Goal: Task Accomplishment & Management: Use online tool/utility

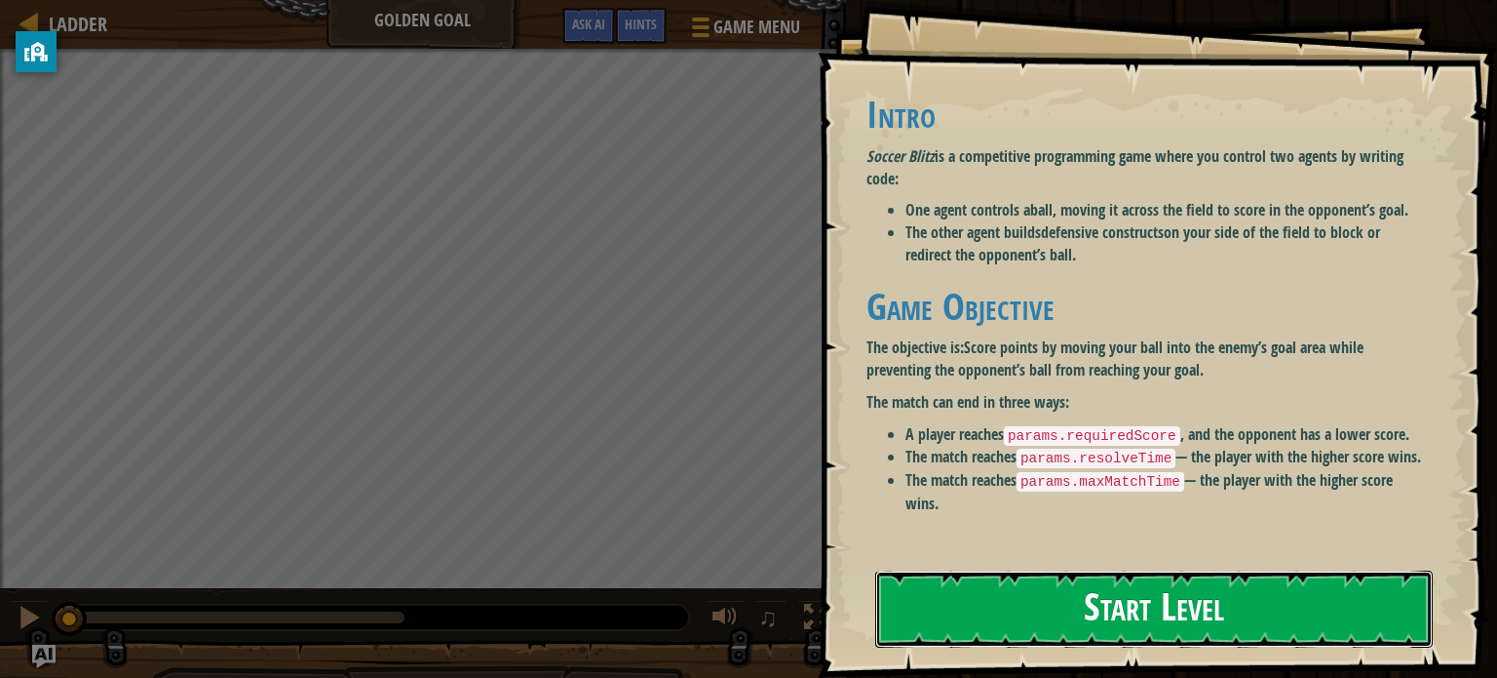
click at [1033, 637] on button "Start Level" at bounding box center [1154, 608] width 558 height 77
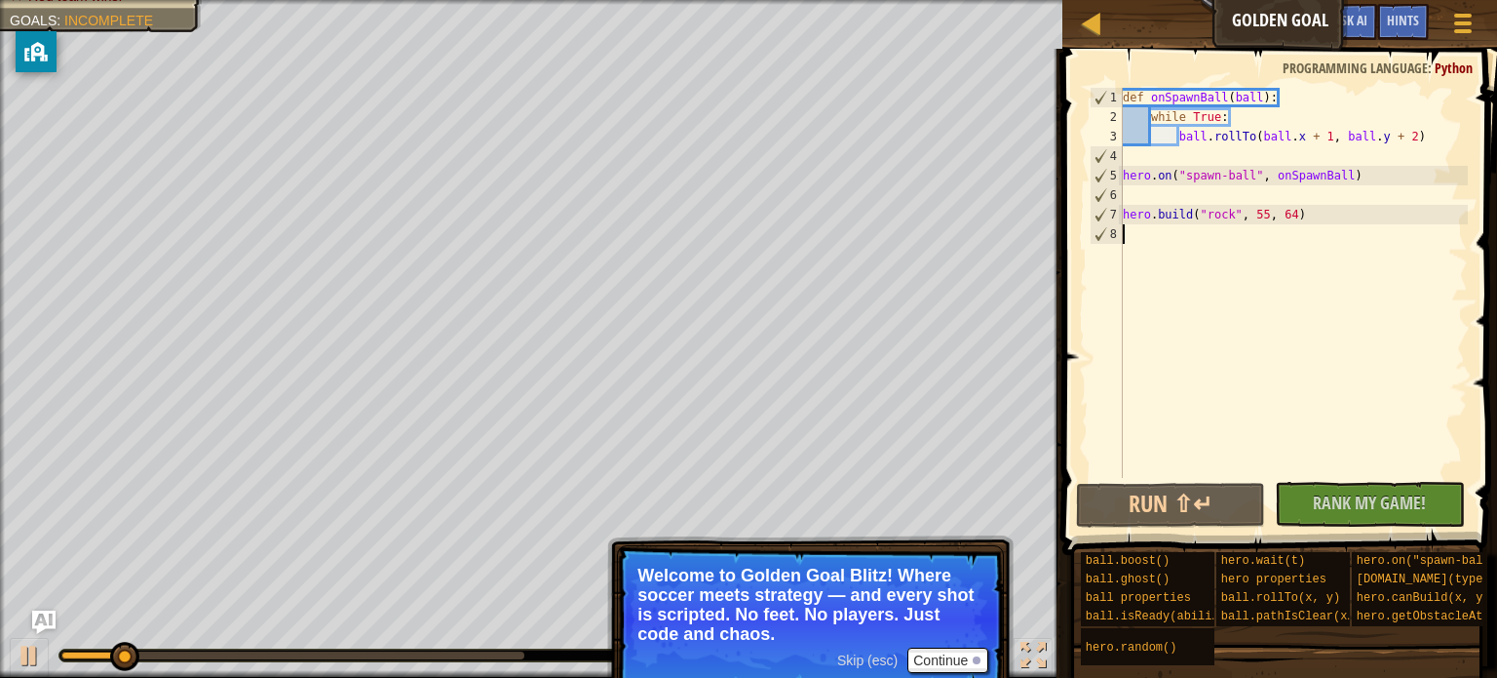
type textarea "[DOMAIN_NAME]("rock", 55, 64)"
click at [1213, 243] on div "def onSpawnBall ( ball ) : while True : ball . rollTo ( ball . x + 1 , ball . y…" at bounding box center [1293, 302] width 349 height 429
click at [1249, 502] on button "Run ⇧↵" at bounding box center [1171, 505] width 190 height 45
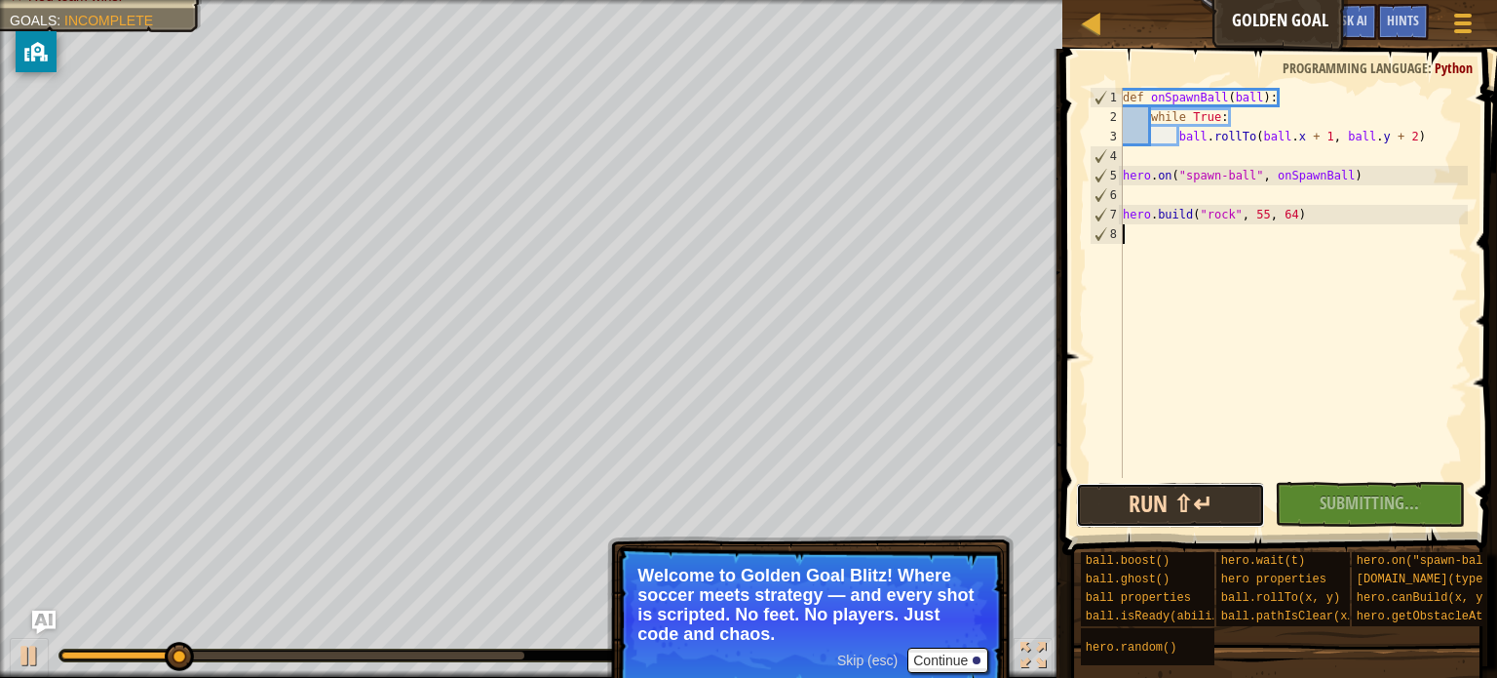
click at [1240, 499] on button "Run ⇧↵" at bounding box center [1171, 505] width 190 height 45
click at [1172, 509] on button "Run ⇧↵" at bounding box center [1171, 505] width 190 height 45
click at [1131, 508] on button "Run ⇧↵" at bounding box center [1171, 505] width 190 height 45
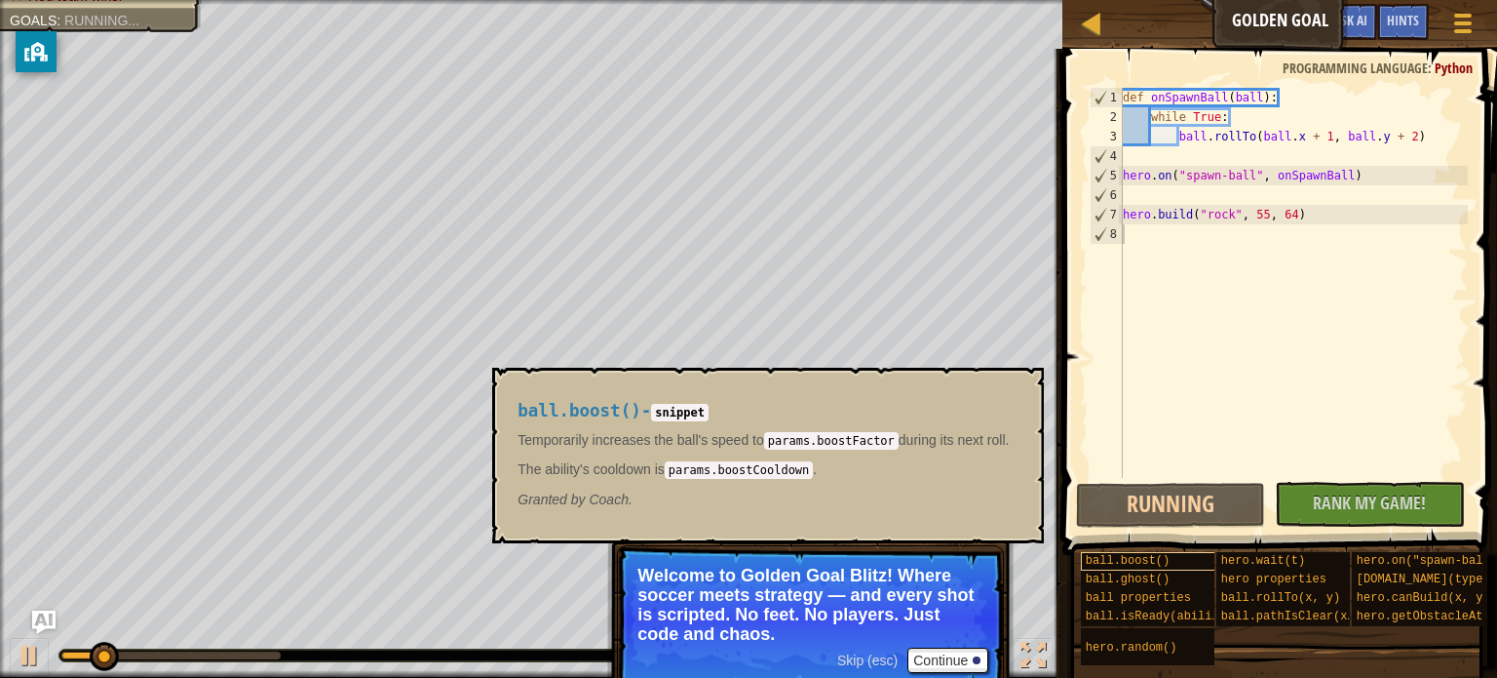
click at [1144, 564] on span "ball.boost()" at bounding box center [1128, 561] width 84 height 14
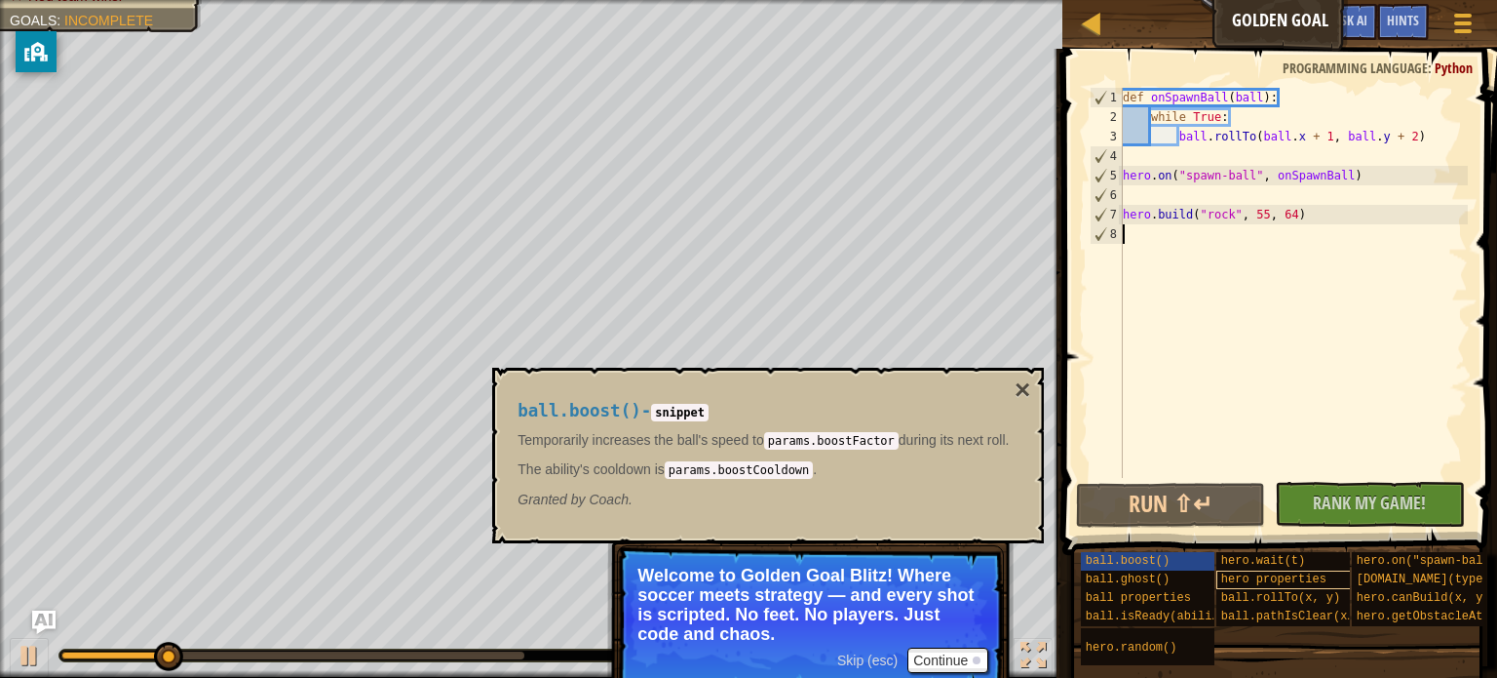
click at [1307, 583] on span "hero properties" at bounding box center [1274, 579] width 105 height 14
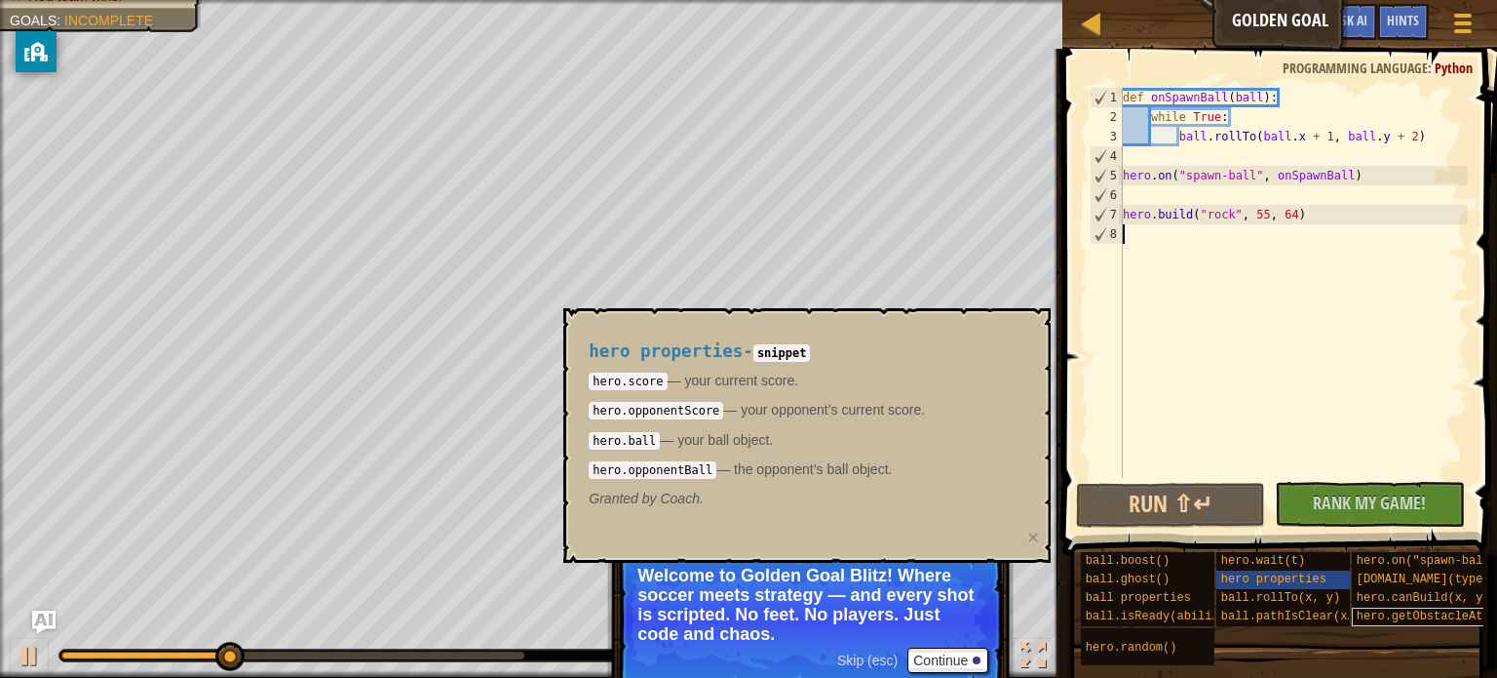
click at [1390, 609] on span "hero.getObstacleAt(x, y)" at bounding box center [1441, 616] width 169 height 14
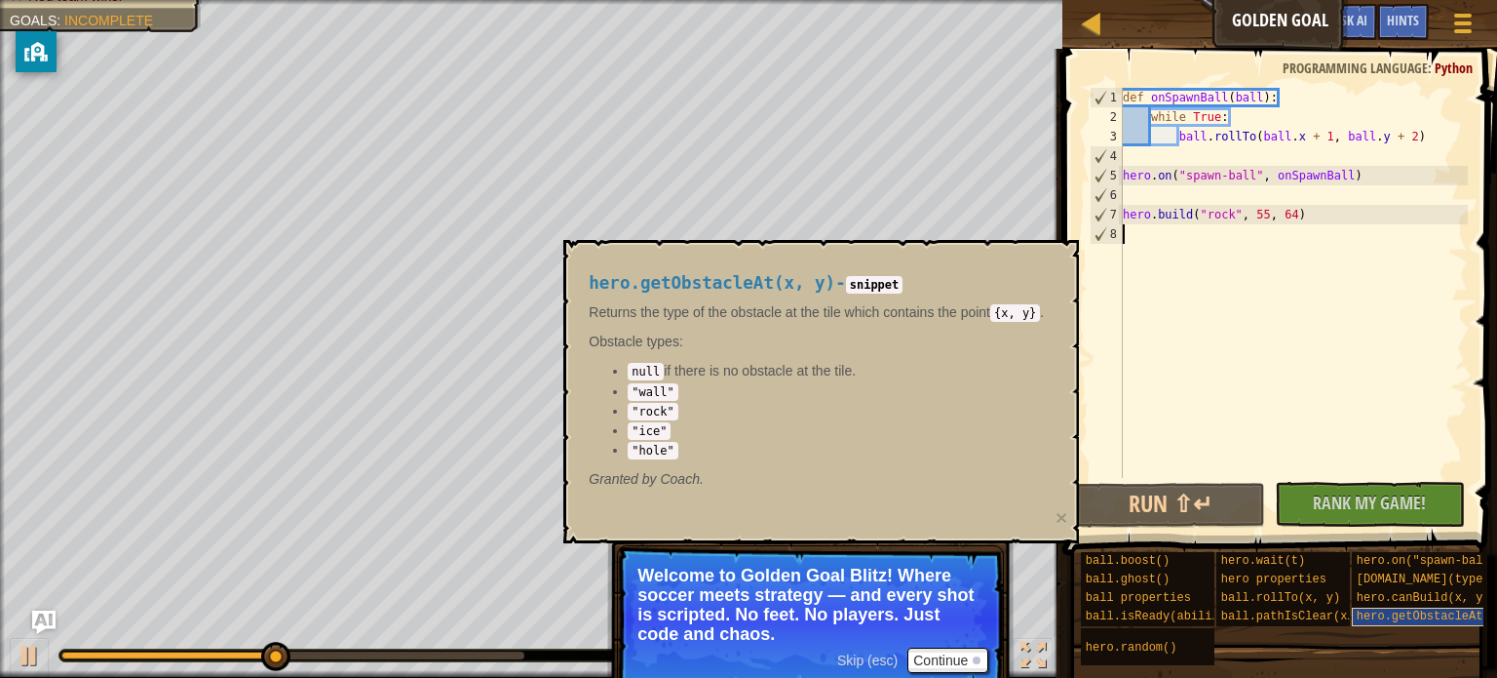
click at [1390, 609] on span "hero.getObstacleAt(x, y)" at bounding box center [1441, 616] width 169 height 14
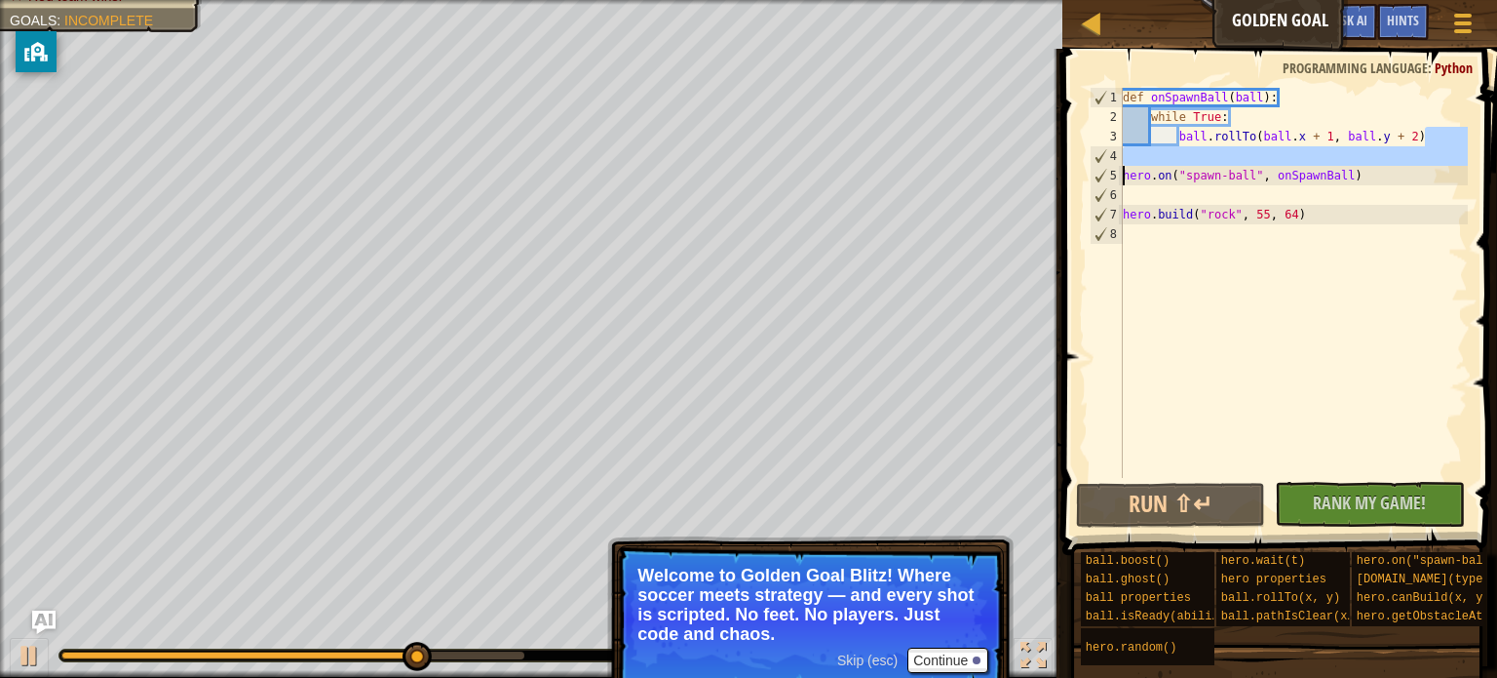
click at [1050, 175] on div "Ladder Golden Goal Game Menu Done Hints Ask AI 1 הההההההההההההההההההההההההההההה…" at bounding box center [748, 339] width 1497 height 678
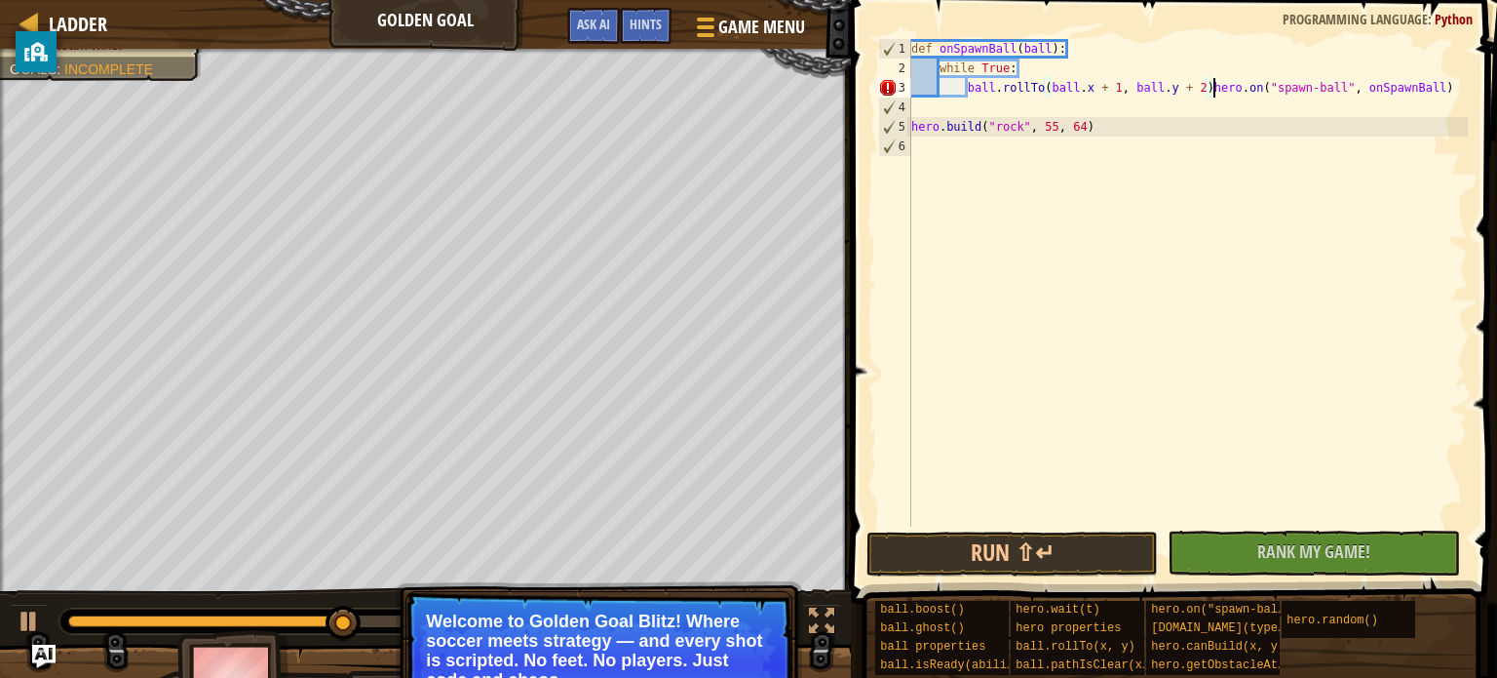
click at [1449, 94] on div "def onSpawnBall ( ball ) : while True : ball . rollTo ( ball . x + 1 , ball . y…" at bounding box center [1188, 302] width 561 height 526
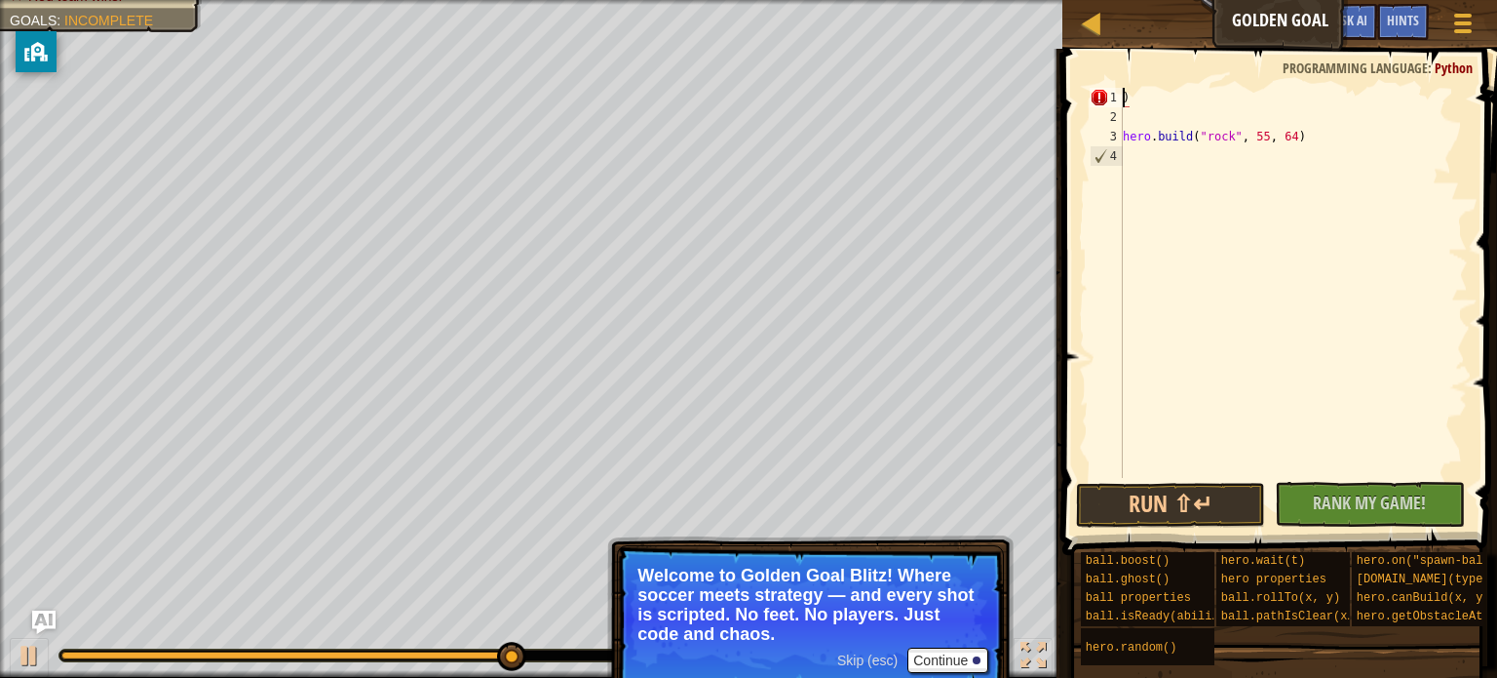
click at [1309, 133] on div ") hero . build ( "rock" , 55 , 64 )" at bounding box center [1293, 302] width 349 height 429
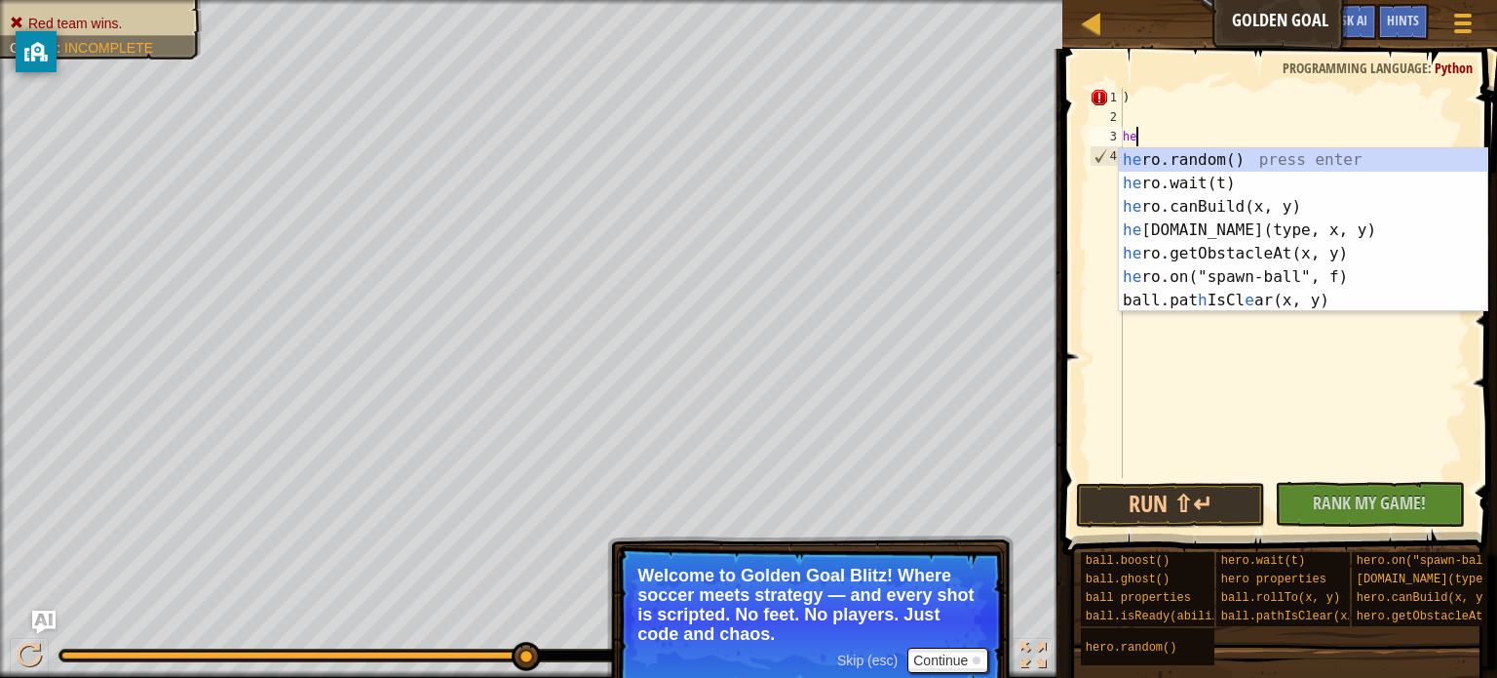
type textarea "h"
type textarea ")"
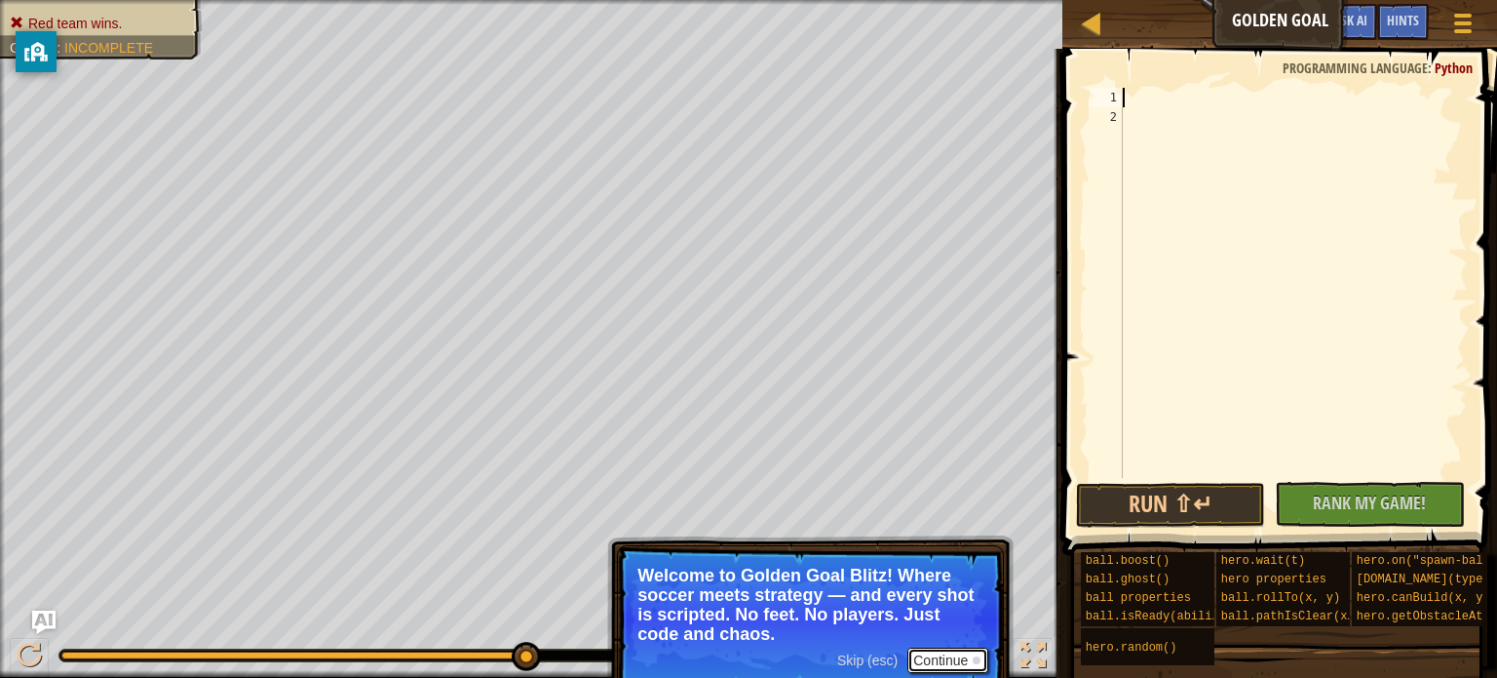
click at [960, 663] on button "Continue" at bounding box center [948, 659] width 81 height 25
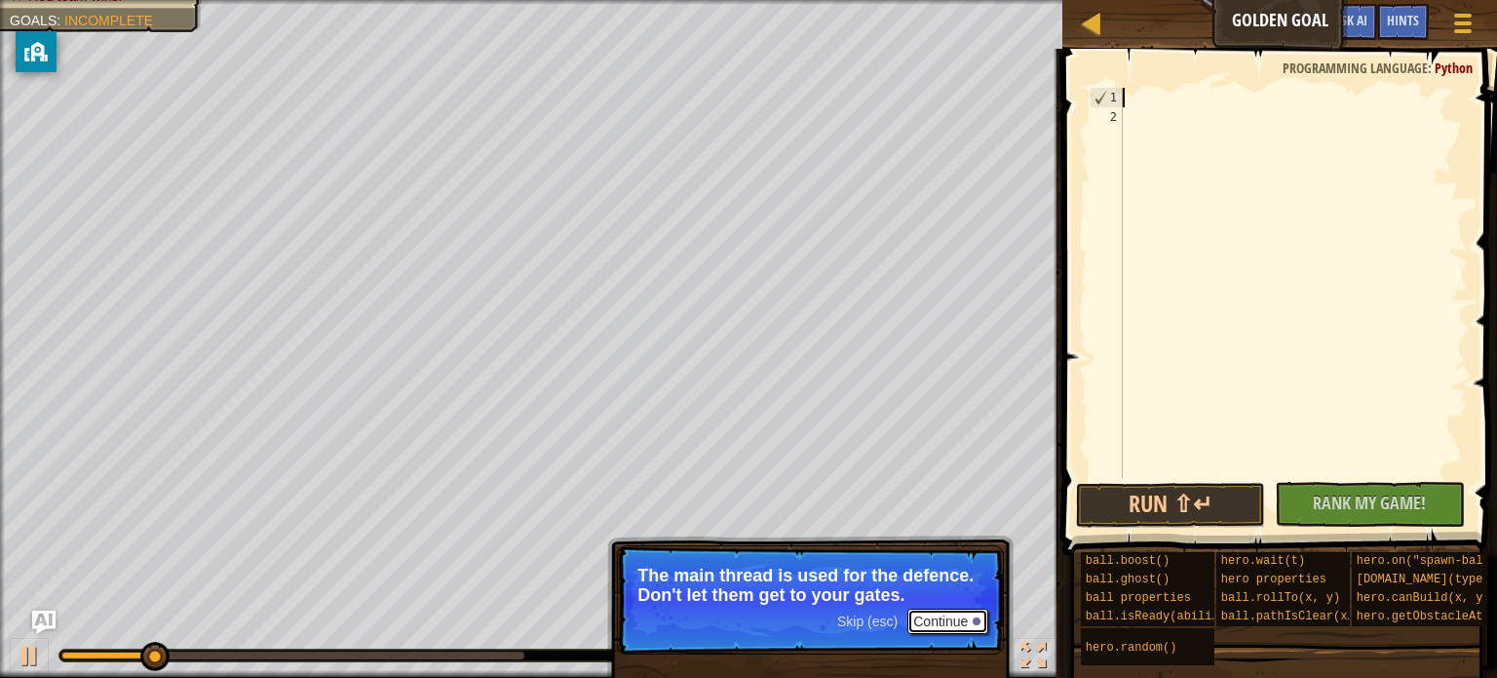
click at [935, 618] on button "Continue" at bounding box center [948, 620] width 81 height 25
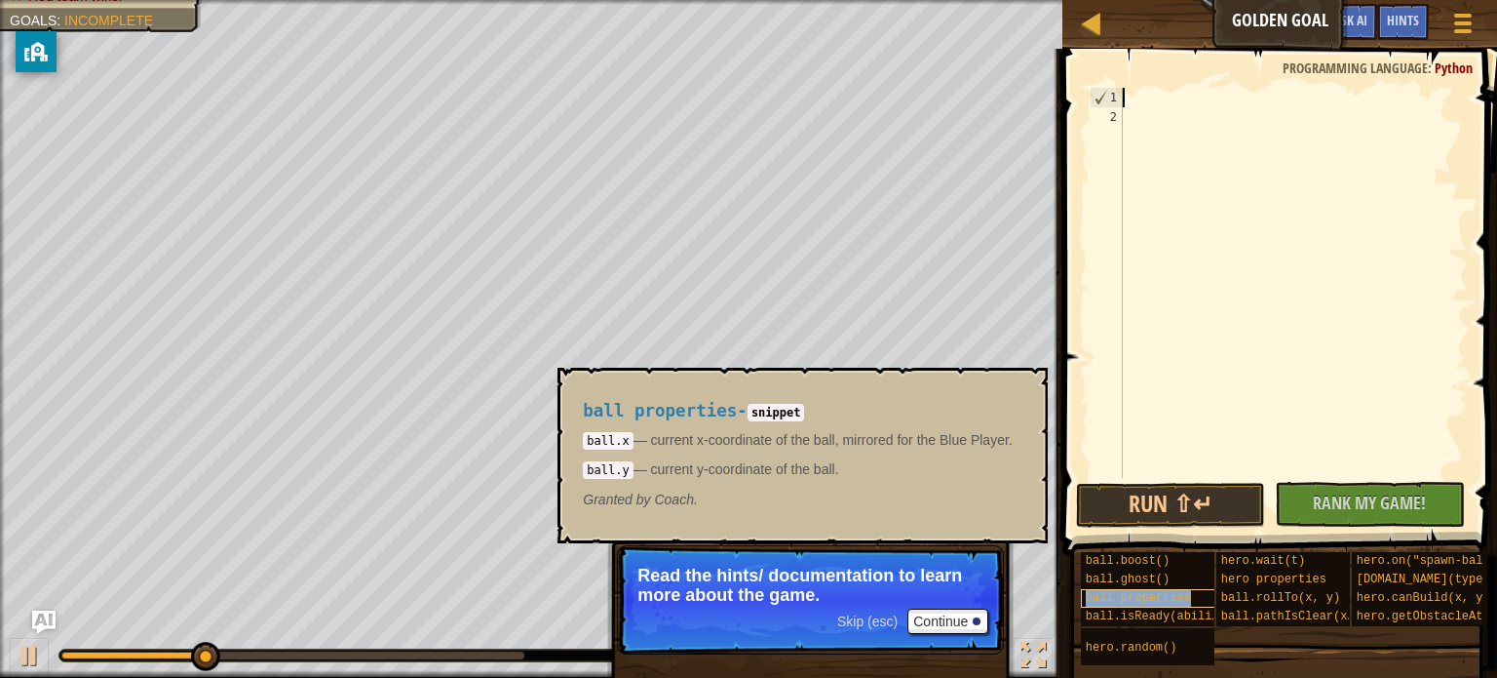
click at [1159, 589] on div "ball properties" at bounding box center [1156, 598] width 150 height 19
click at [790, 409] on code "snippet" at bounding box center [777, 413] width 58 height 18
click at [1025, 384] on button "×" at bounding box center [1026, 389] width 16 height 27
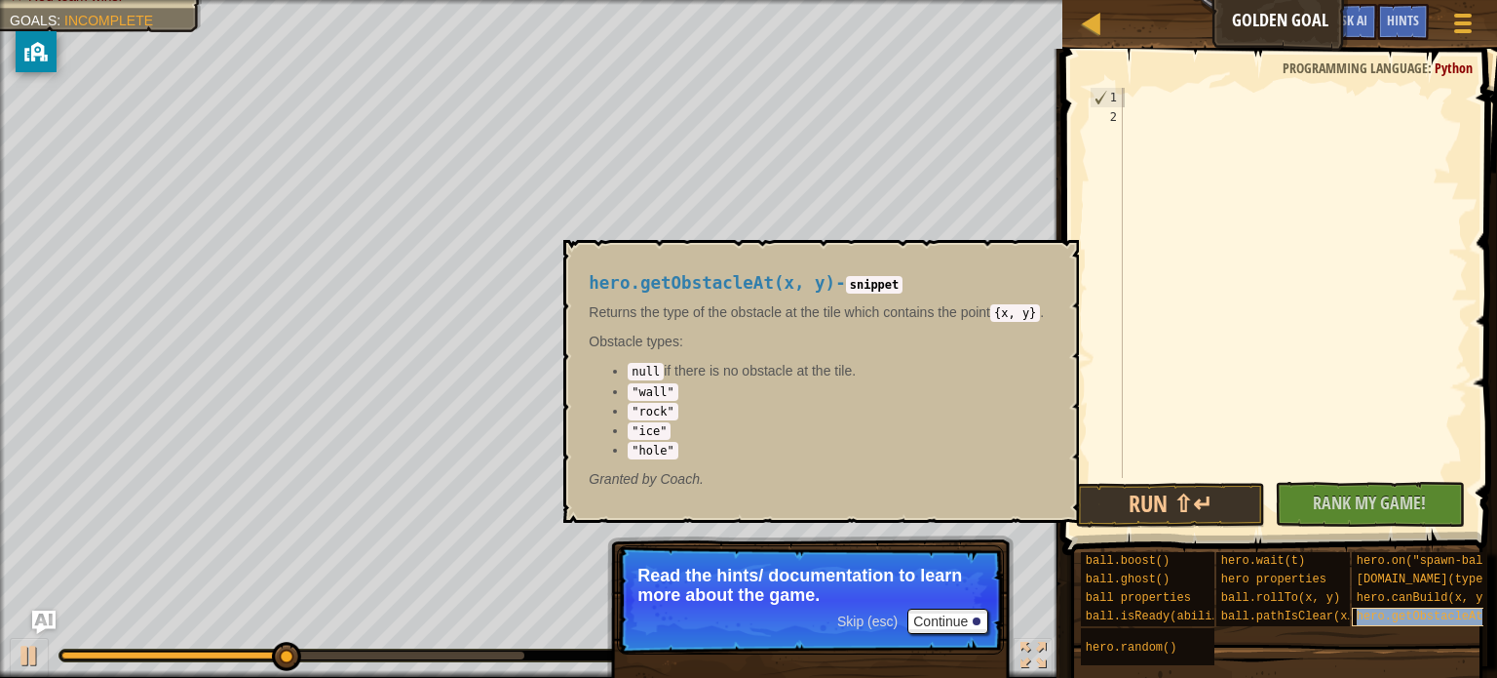
click at [1363, 623] on div "hero.getObstacleAt(x, y)" at bounding box center [1427, 616] width 150 height 19
click at [1066, 253] on button "×" at bounding box center [1058, 262] width 16 height 27
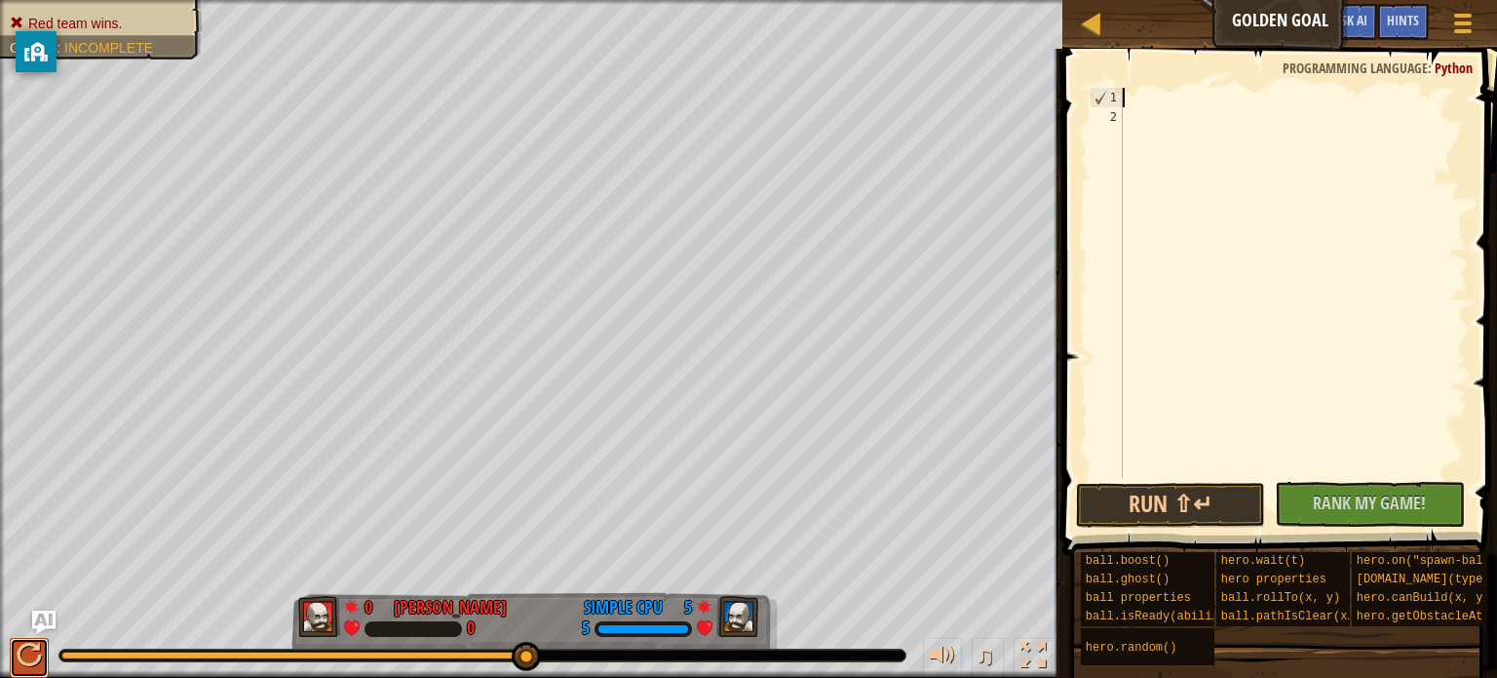
click at [38, 645] on div at bounding box center [29, 654] width 25 height 25
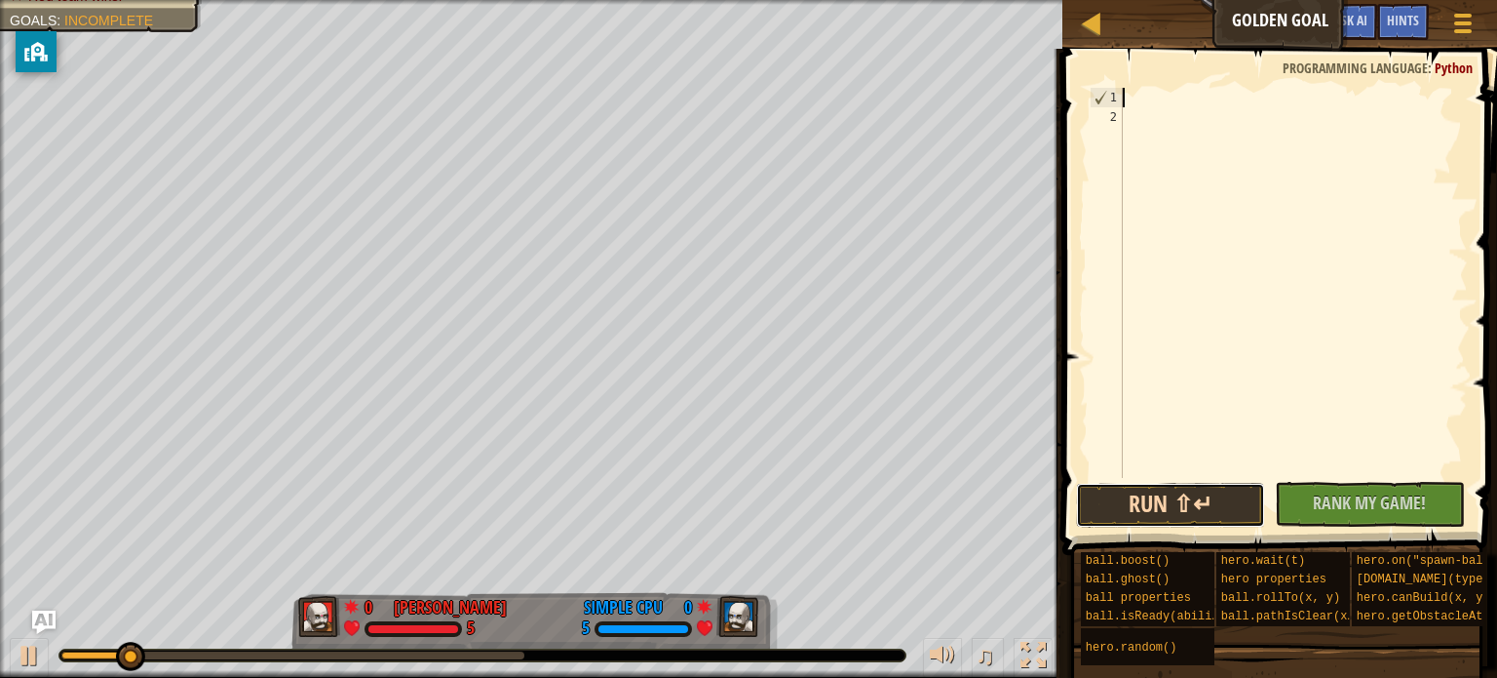
click at [1167, 518] on button "Run ⇧↵" at bounding box center [1171, 505] width 190 height 45
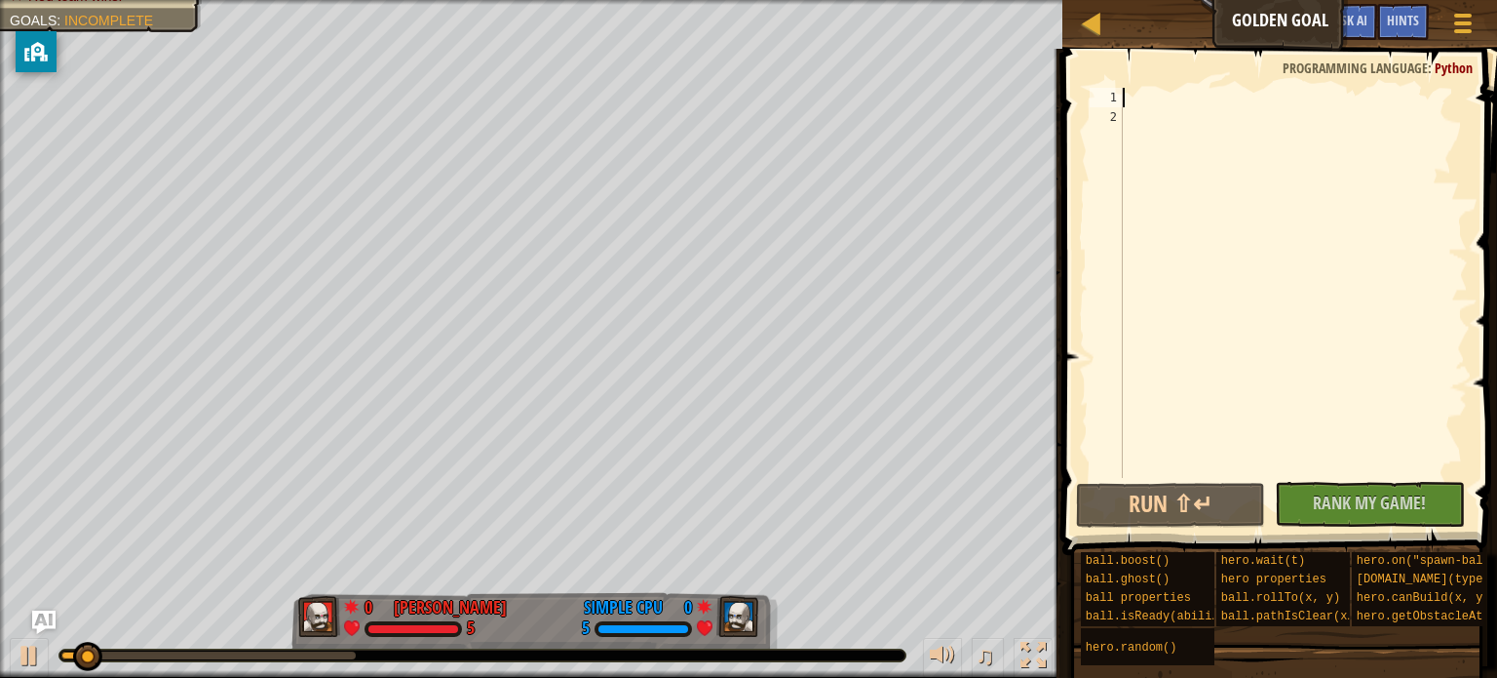
scroll to position [9, 0]
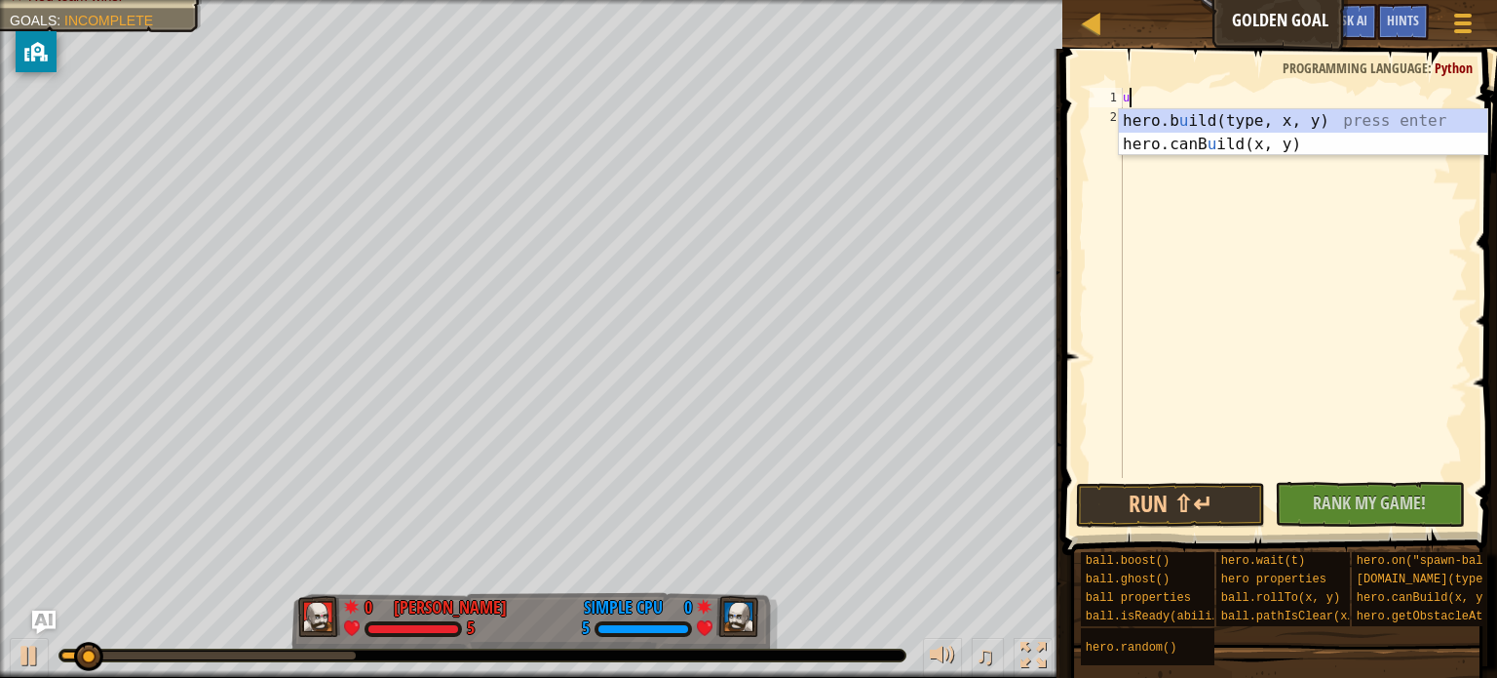
type textarea "up"
click at [1262, 185] on div "up" at bounding box center [1293, 302] width 349 height 429
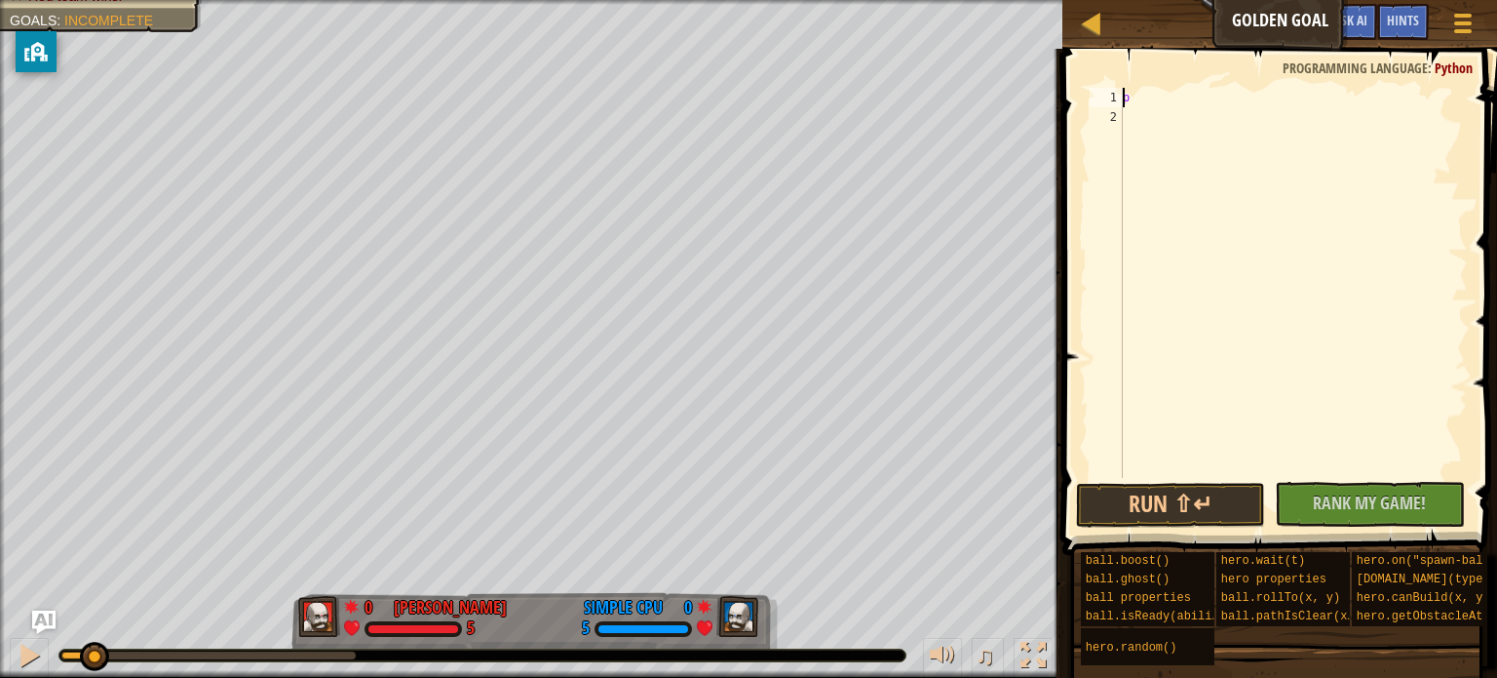
click at [1140, 95] on div "p" at bounding box center [1293, 302] width 349 height 429
type textarea "]"
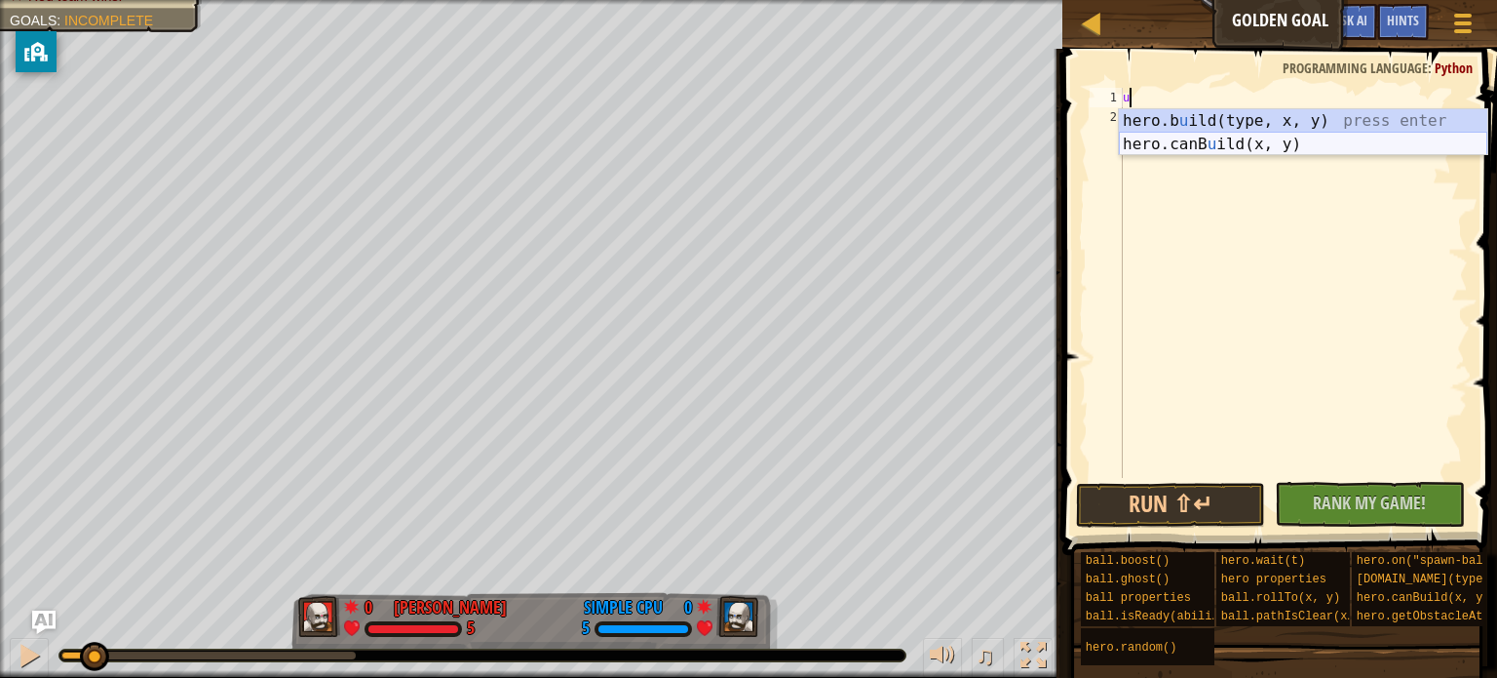
click at [1189, 142] on div "hero.b u ild(type, x, y) press enter hero.canB u ild(x, y) press enter" at bounding box center [1303, 156] width 369 height 94
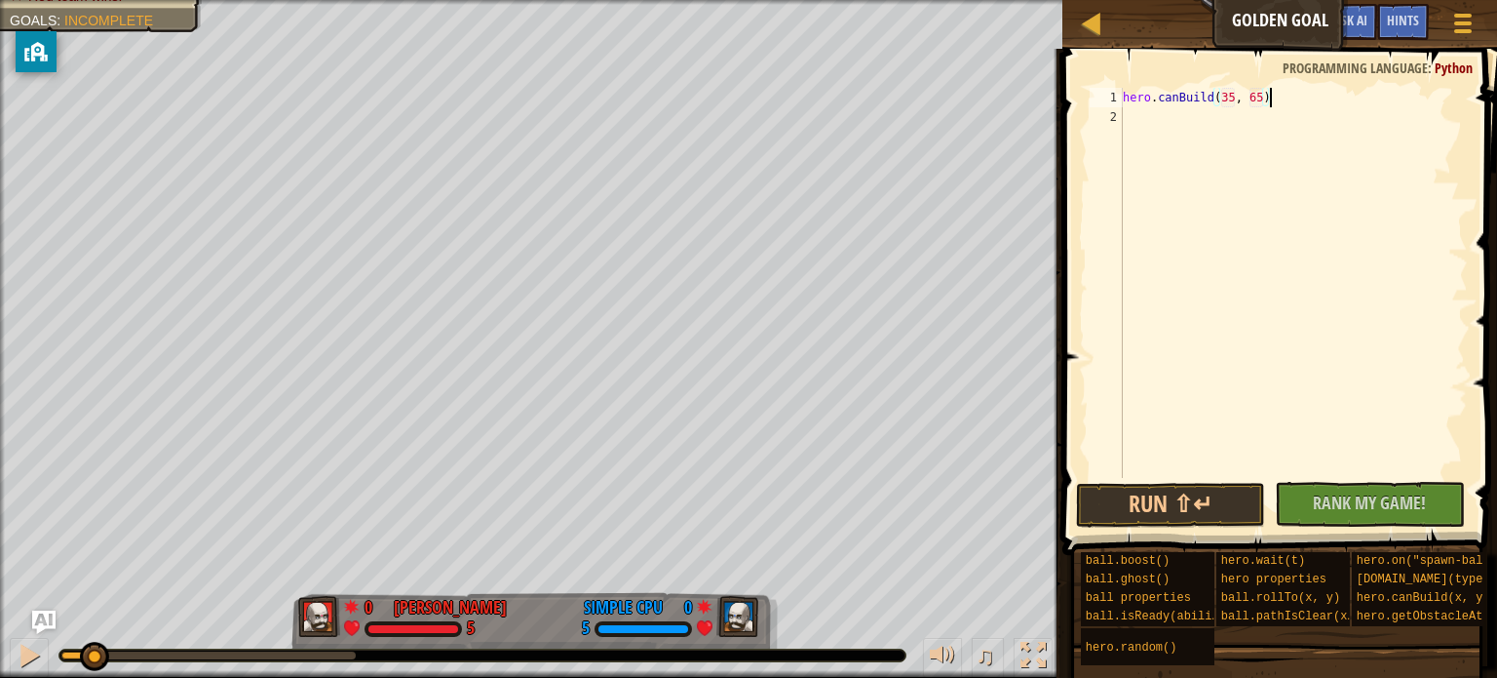
click at [1270, 97] on div "hero . canBuild ( 35 , 65 )" at bounding box center [1293, 302] width 349 height 429
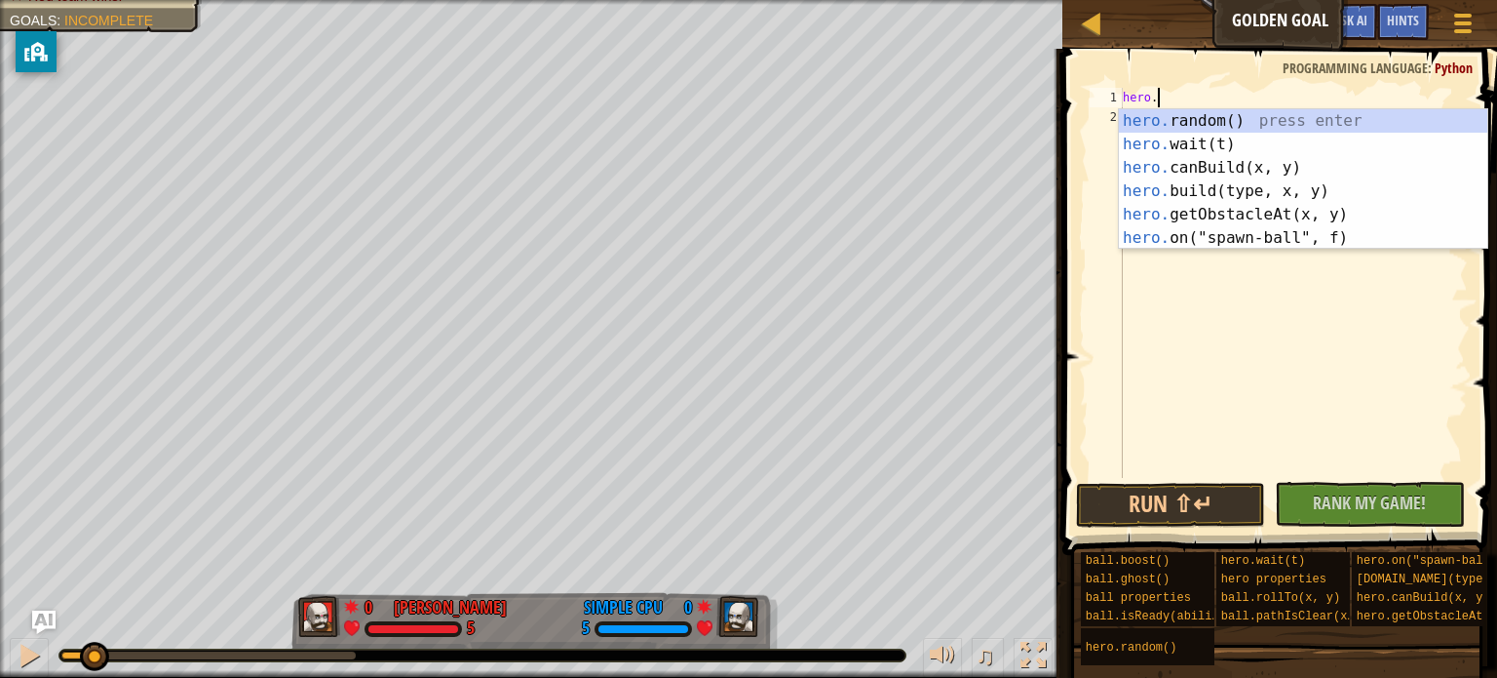
type textarea "h"
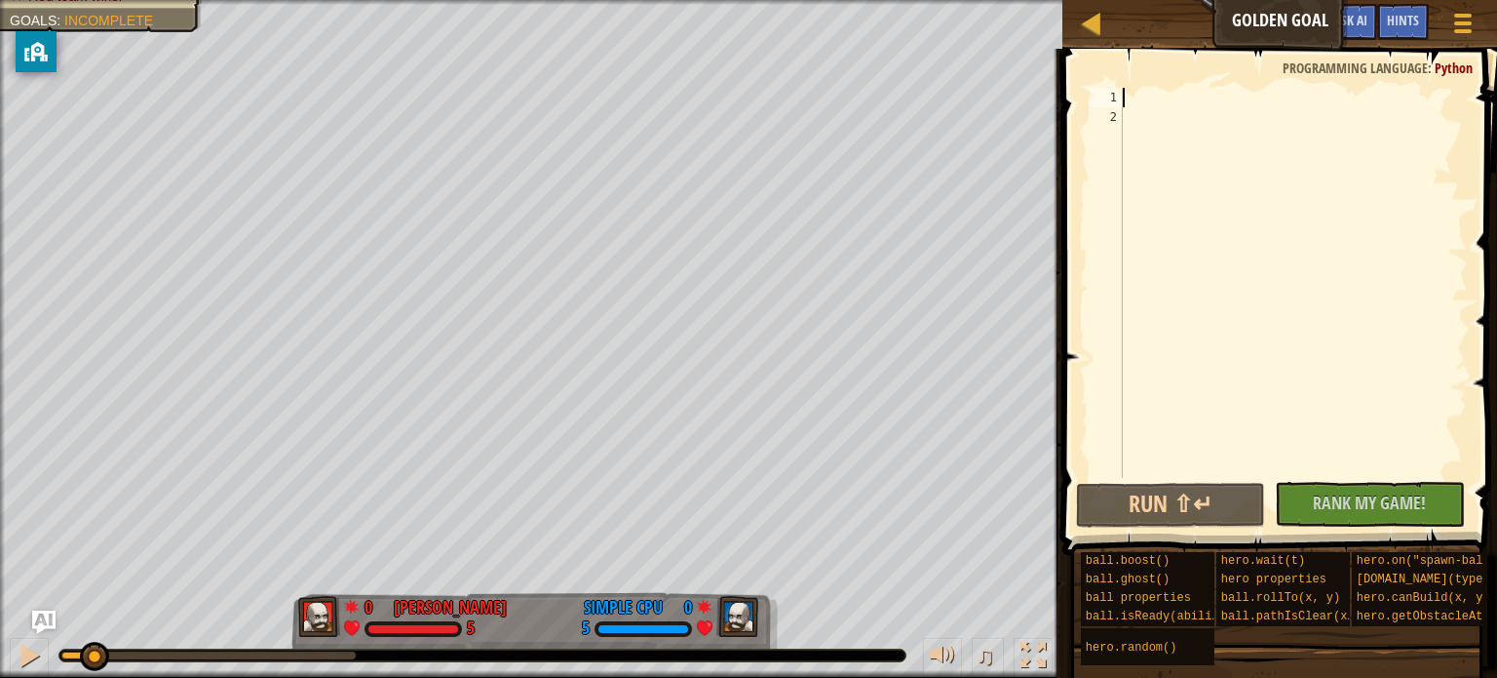
type textarea "x"
click at [1173, 129] on div "x" at bounding box center [1293, 302] width 349 height 429
type textarea "5"
type textarea "x"
